Goal: Task Accomplishment & Management: Manage account settings

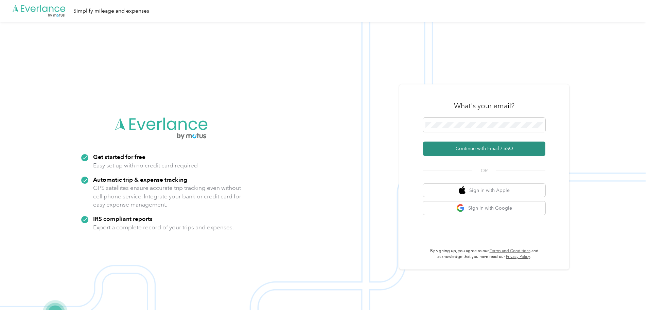
click at [488, 151] on button "Continue with Email / SSO" at bounding box center [484, 148] width 122 height 14
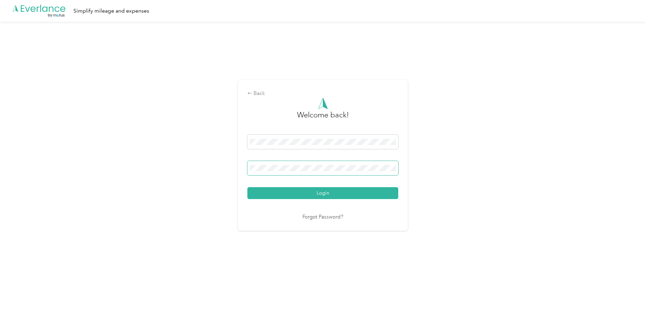
click at [247, 187] on button "Login" at bounding box center [322, 193] width 151 height 12
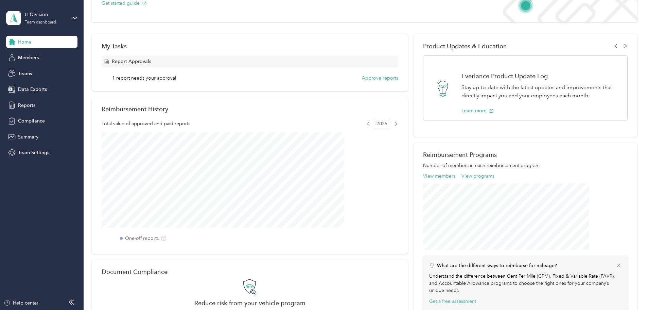
scroll to position [68, 0]
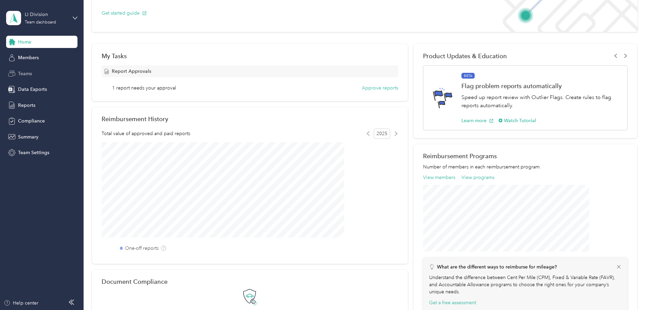
click at [46, 77] on div "Teams" at bounding box center [41, 73] width 71 height 12
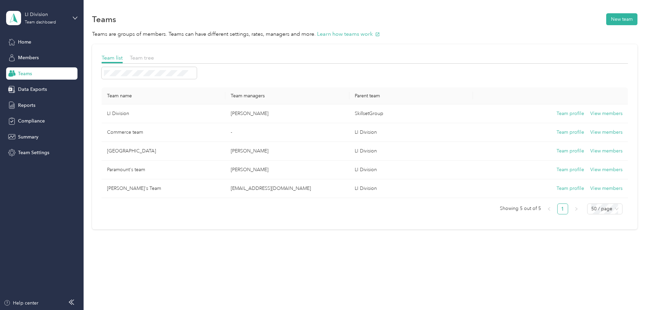
click at [72, 19] on div "LI Division Team dashboard" at bounding box center [41, 18] width 71 height 24
click at [43, 74] on div "Team dashboard Personal dashboard Log out" at bounding box center [78, 71] width 134 height 43
click at [75, 18] on icon at bounding box center [75, 18] width 5 height 5
click at [58, 75] on div "Team dashboard Personal dashboard Log out" at bounding box center [78, 71] width 134 height 43
click at [61, 40] on div "Home" at bounding box center [41, 42] width 71 height 12
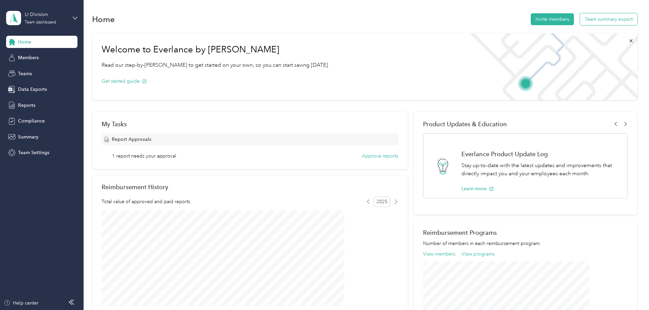
click at [580, 16] on button "Team summary export" at bounding box center [608, 19] width 57 height 12
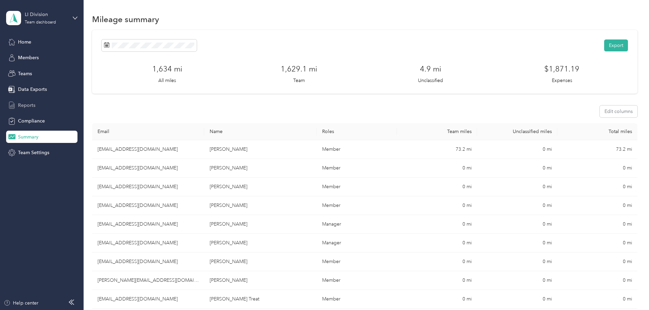
click at [60, 107] on div "Reports" at bounding box center [41, 105] width 71 height 12
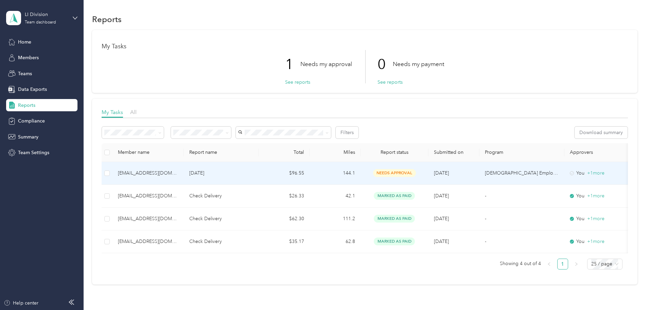
click at [178, 172] on div "[EMAIL_ADDRESS][DOMAIN_NAME]" at bounding box center [148, 172] width 60 height 7
